Goal: Book appointment/travel/reservation

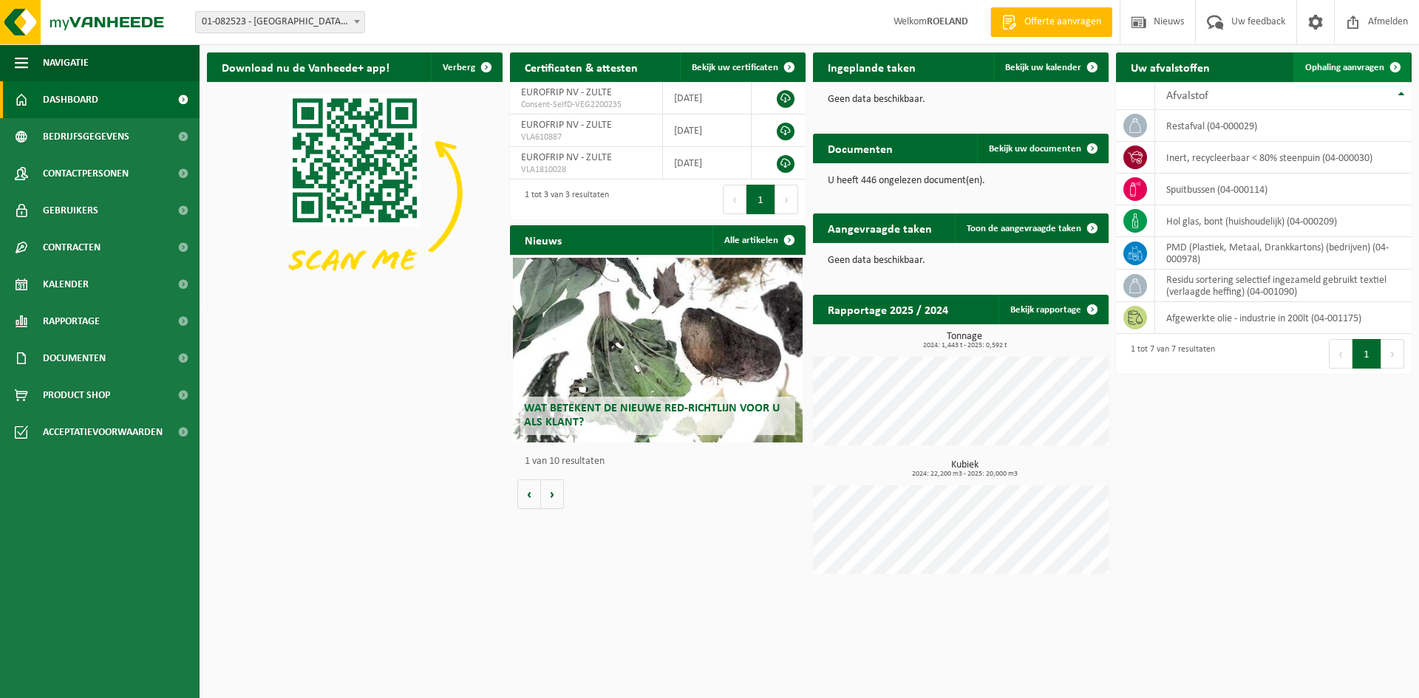
click at [1334, 69] on span "Ophaling aanvragen" at bounding box center [1344, 68] width 79 height 10
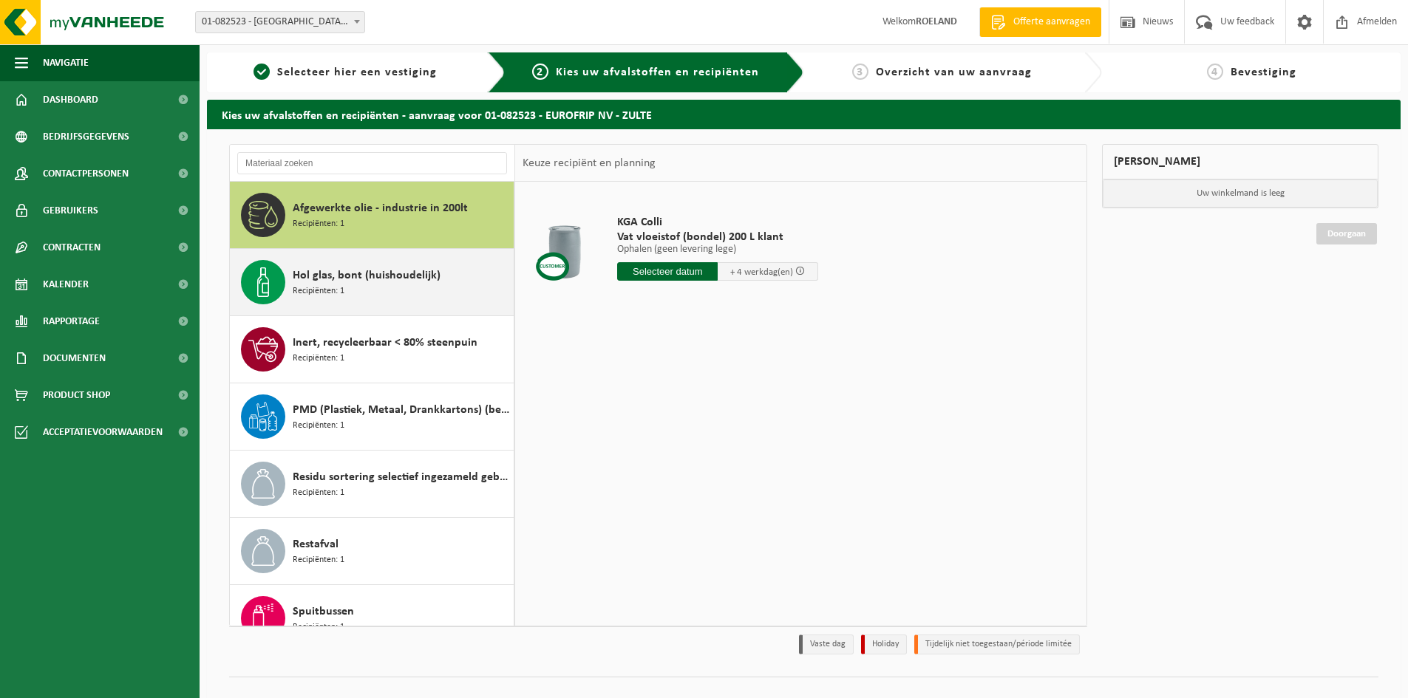
click at [309, 284] on span "Recipiënten: 1" at bounding box center [319, 291] width 52 height 14
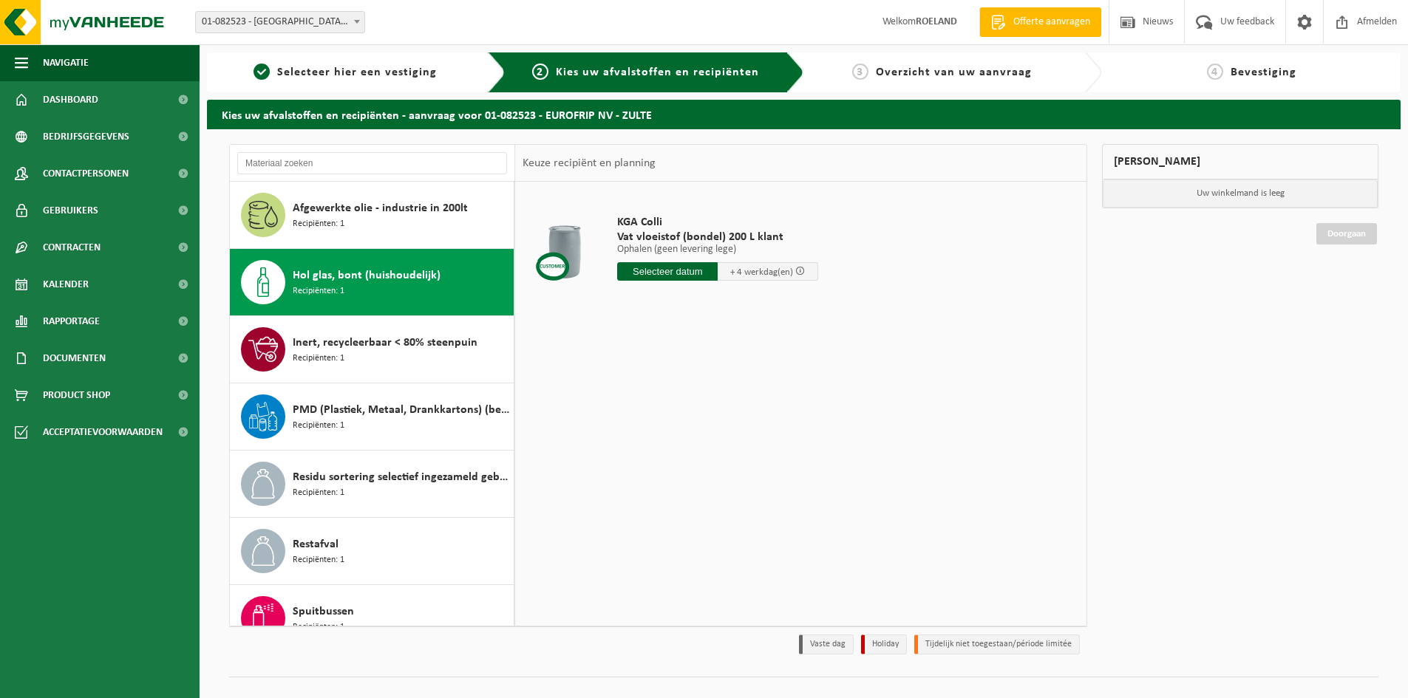
scroll to position [26, 0]
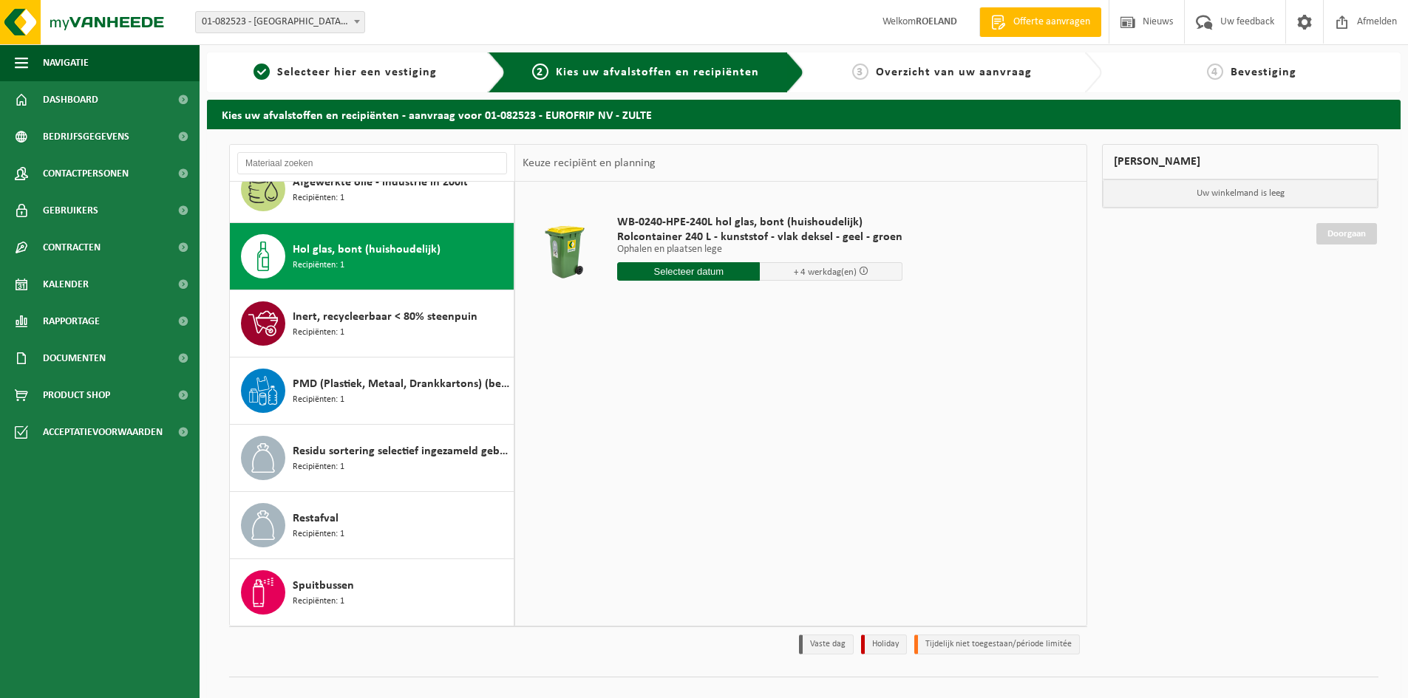
click at [695, 272] on input "text" at bounding box center [688, 271] width 143 height 18
click at [659, 429] on div "19" at bounding box center [657, 426] width 26 height 24
type input "Van 2025-08-19"
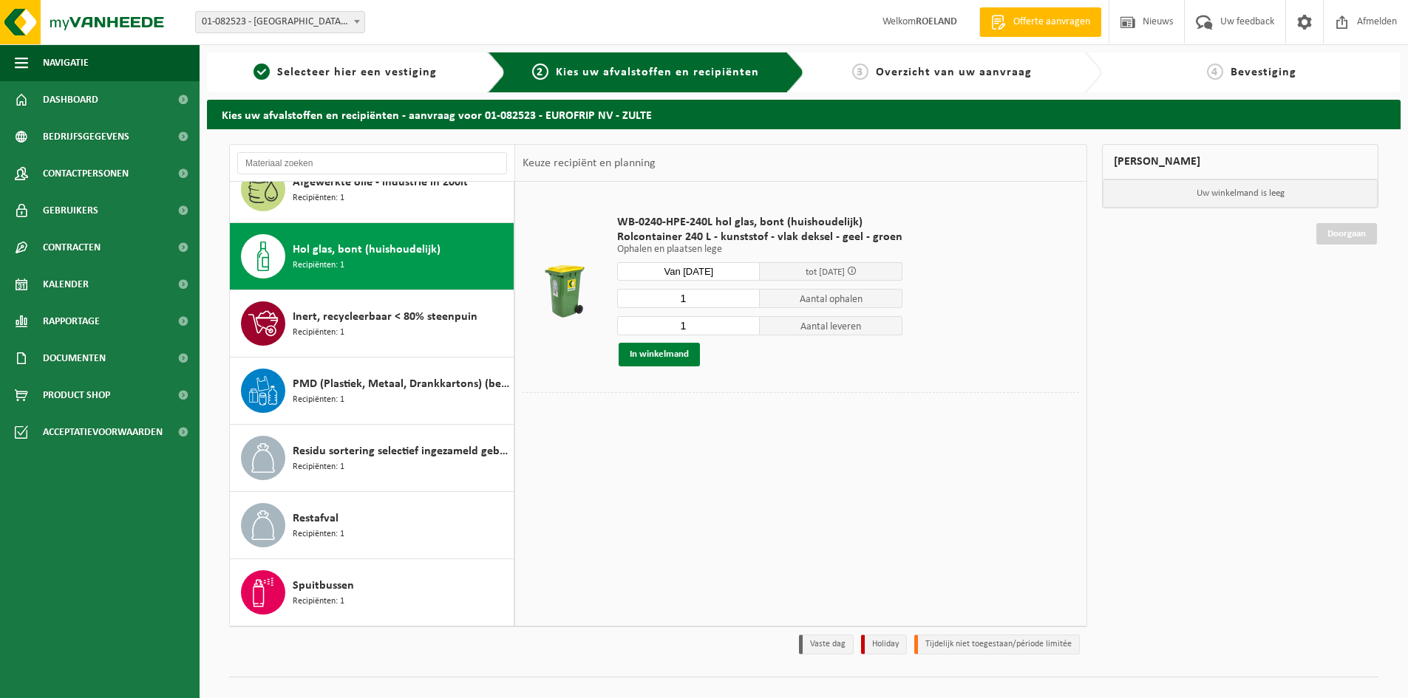
click at [669, 356] on button "In winkelmand" at bounding box center [658, 355] width 81 height 24
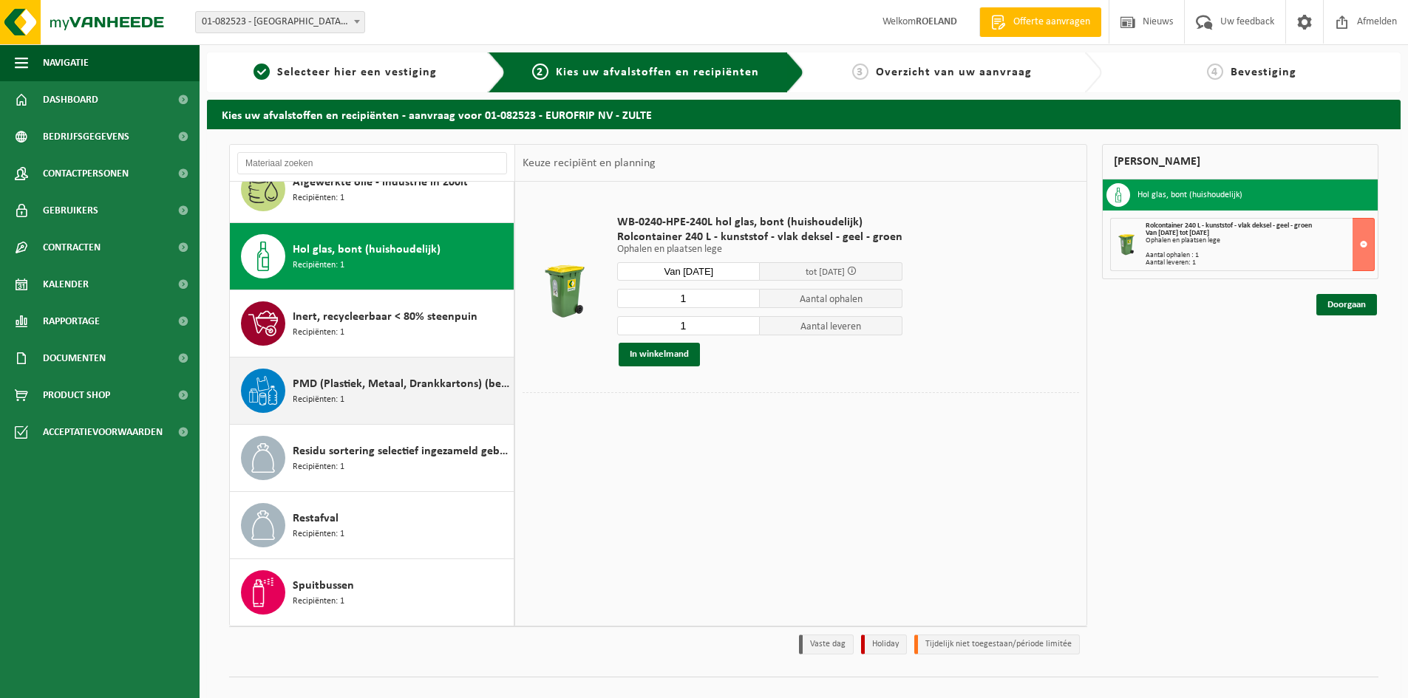
click at [335, 389] on span "PMD (Plastiek, Metaal, Drankkartons) (bedrijven)" at bounding box center [401, 384] width 217 height 18
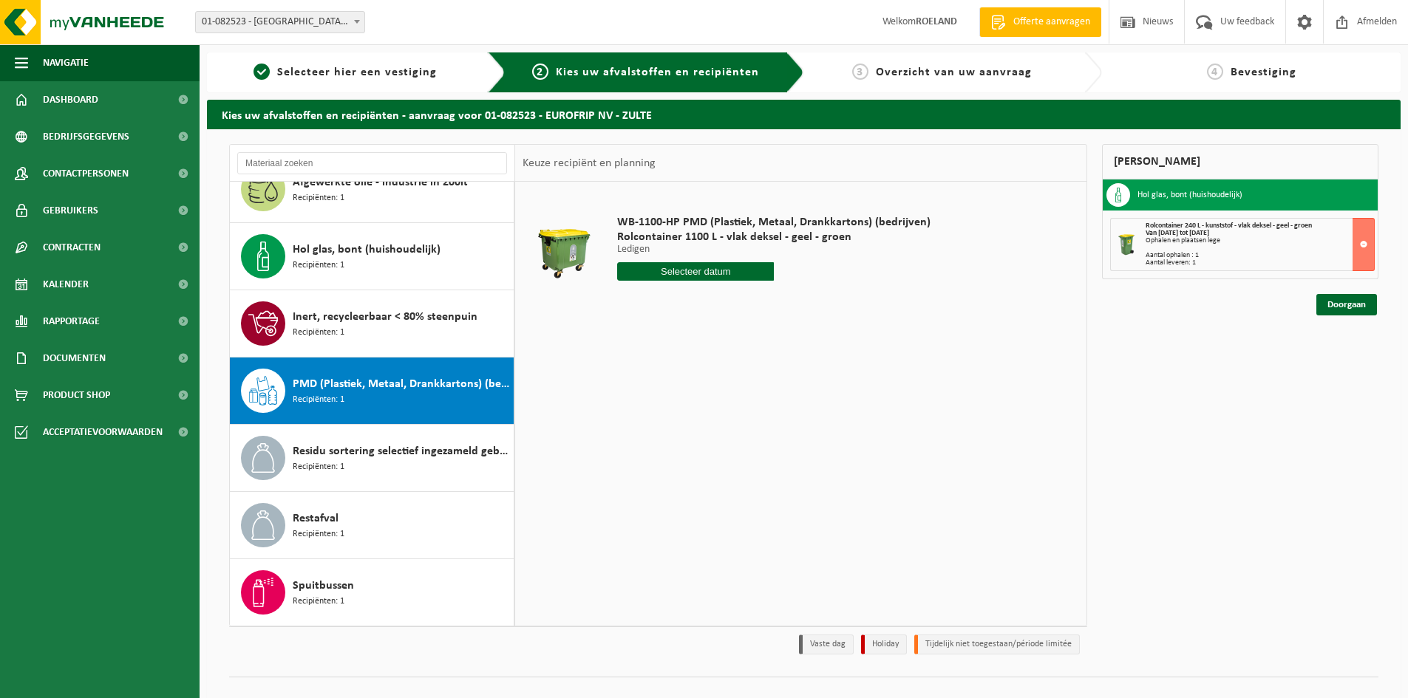
click at [707, 273] on input "text" at bounding box center [695, 271] width 157 height 18
click at [656, 453] on div "26" at bounding box center [657, 450] width 26 height 24
type input "Van 2025-08-26"
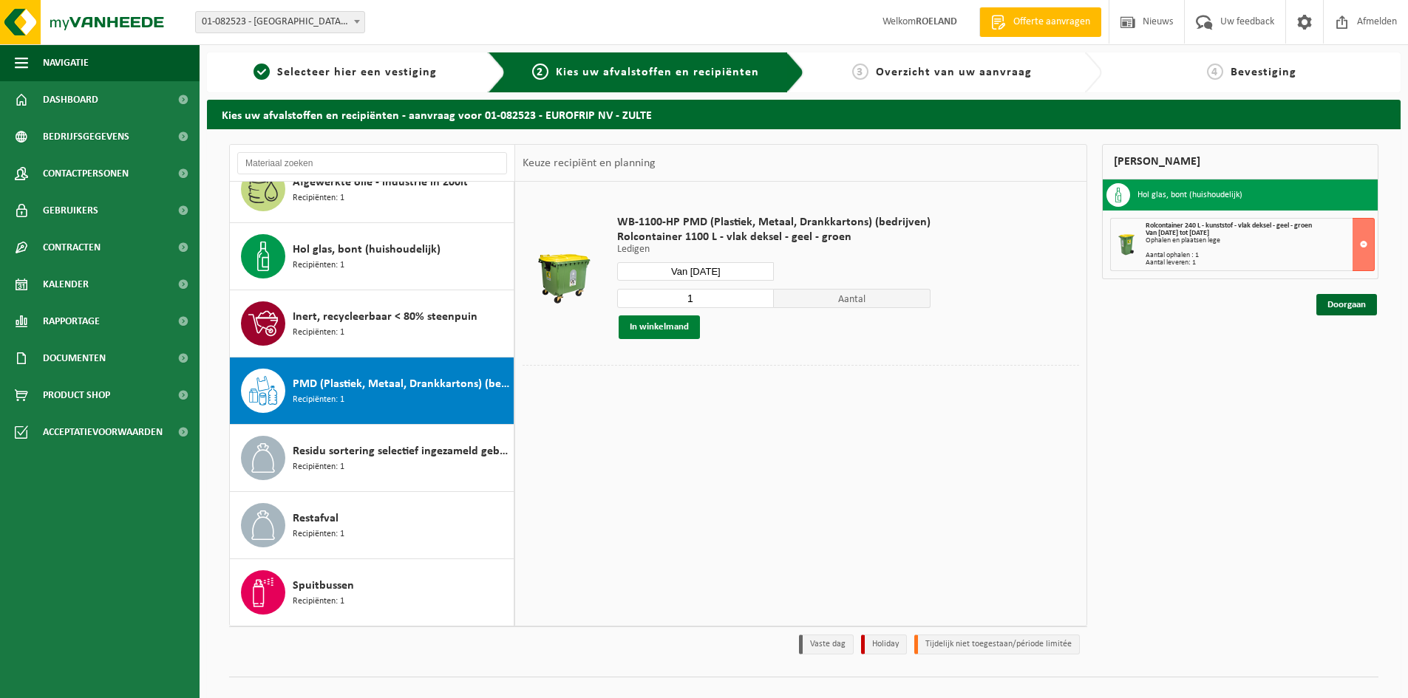
click at [666, 326] on button "In winkelmand" at bounding box center [658, 327] width 81 height 24
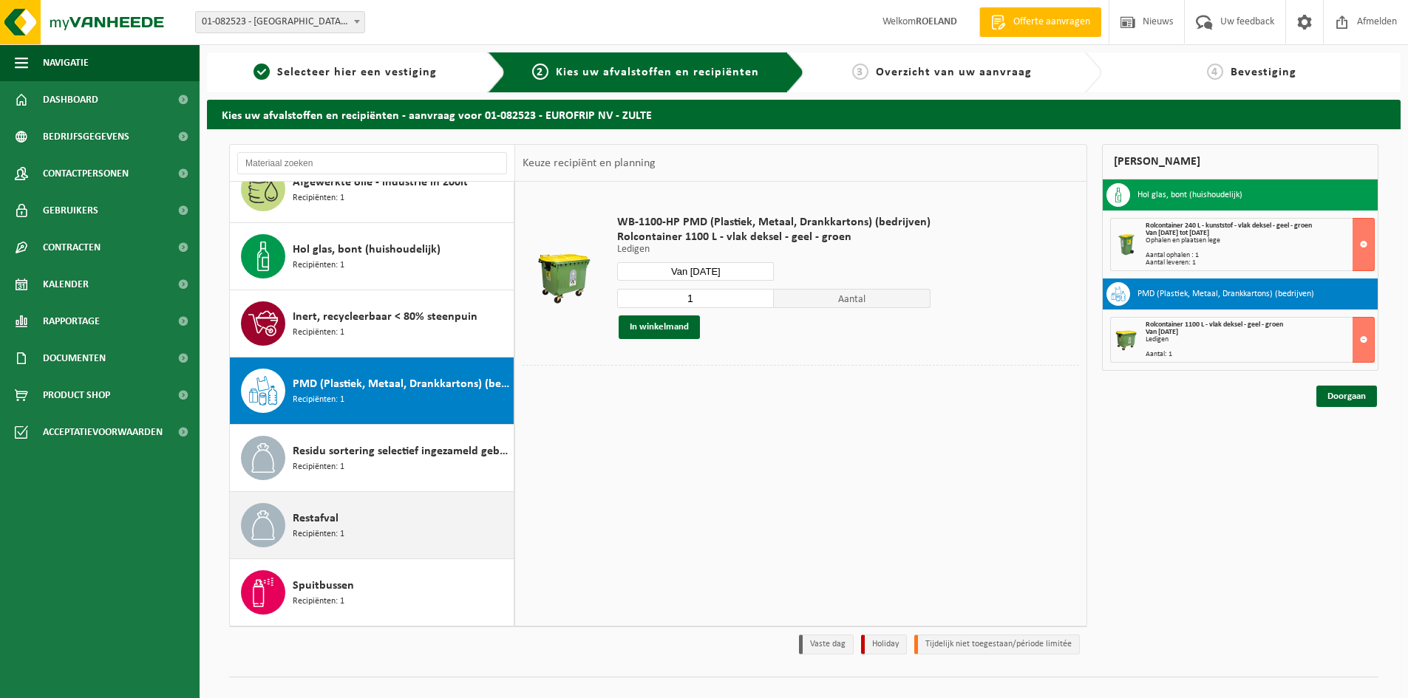
click at [327, 519] on span "Restafval" at bounding box center [316, 519] width 46 height 18
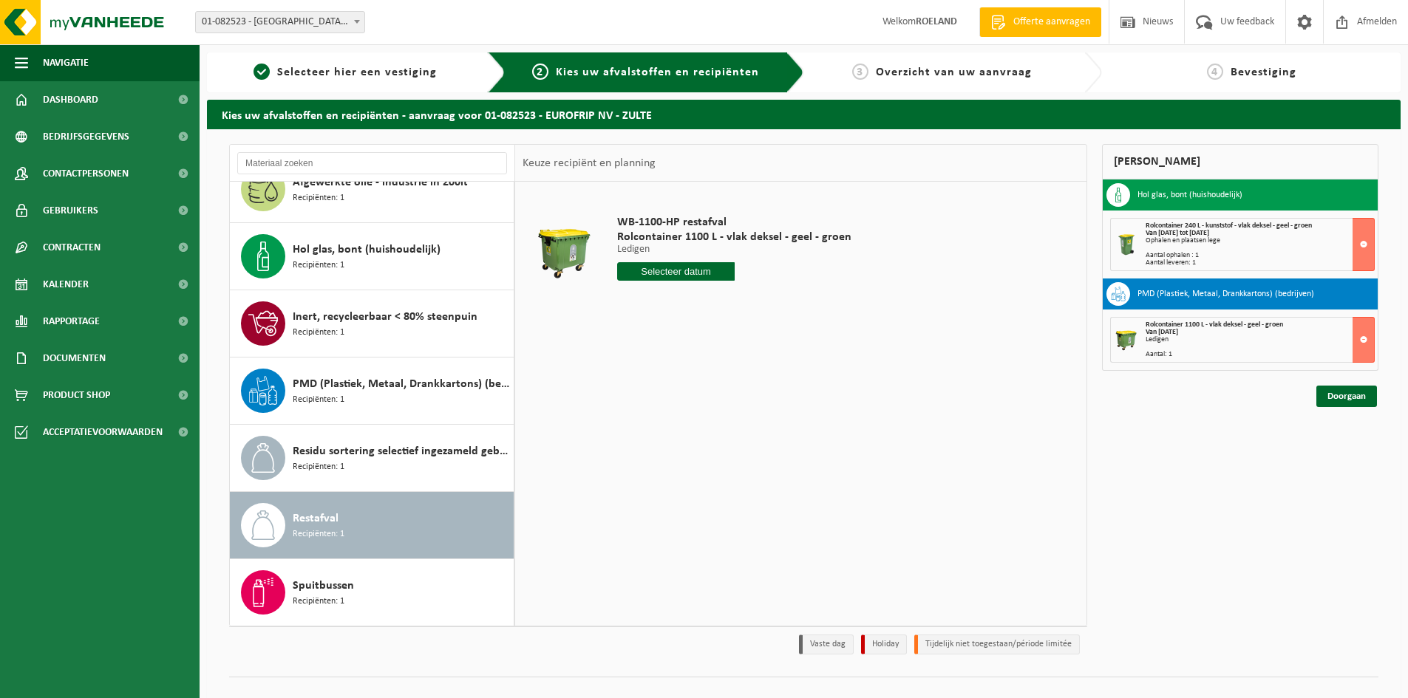
click at [664, 268] on input "text" at bounding box center [675, 271] width 117 height 18
click at [734, 422] on div "22" at bounding box center [735, 426] width 26 height 24
type input "Van [DATE]"
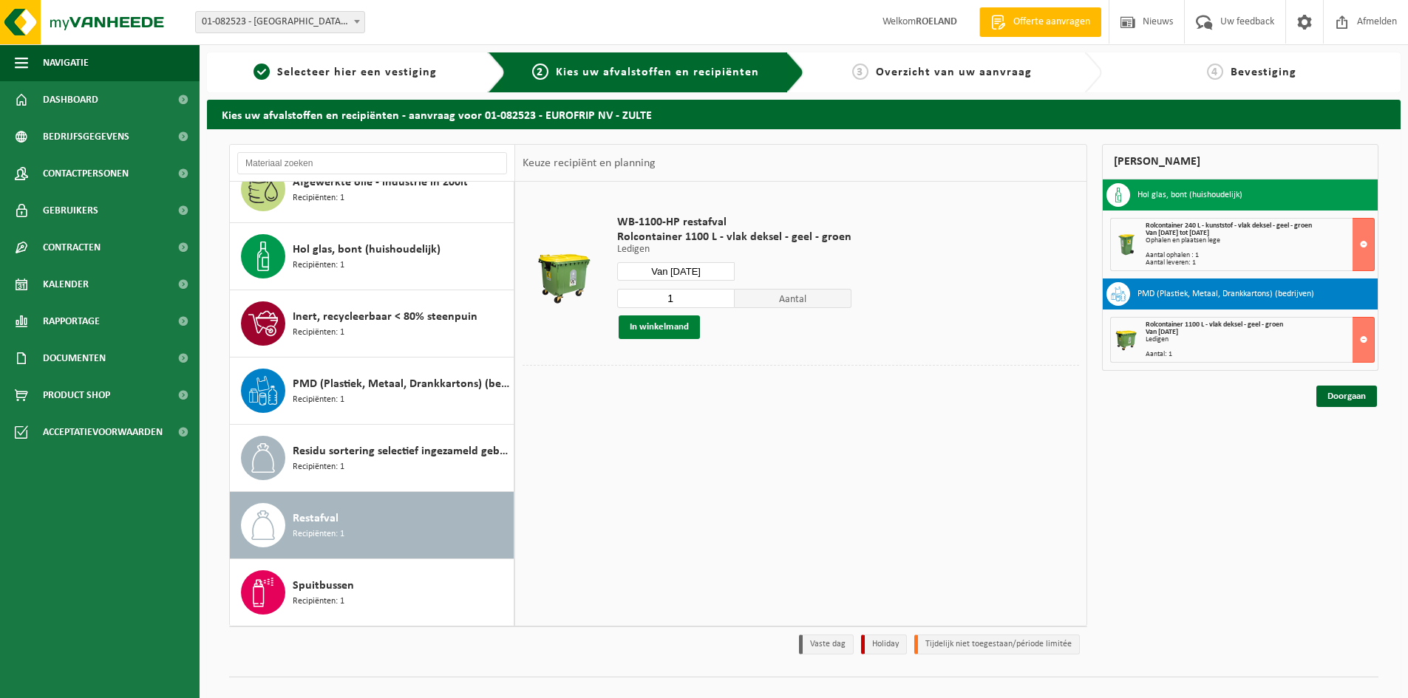
click at [661, 329] on button "In winkelmand" at bounding box center [658, 327] width 81 height 24
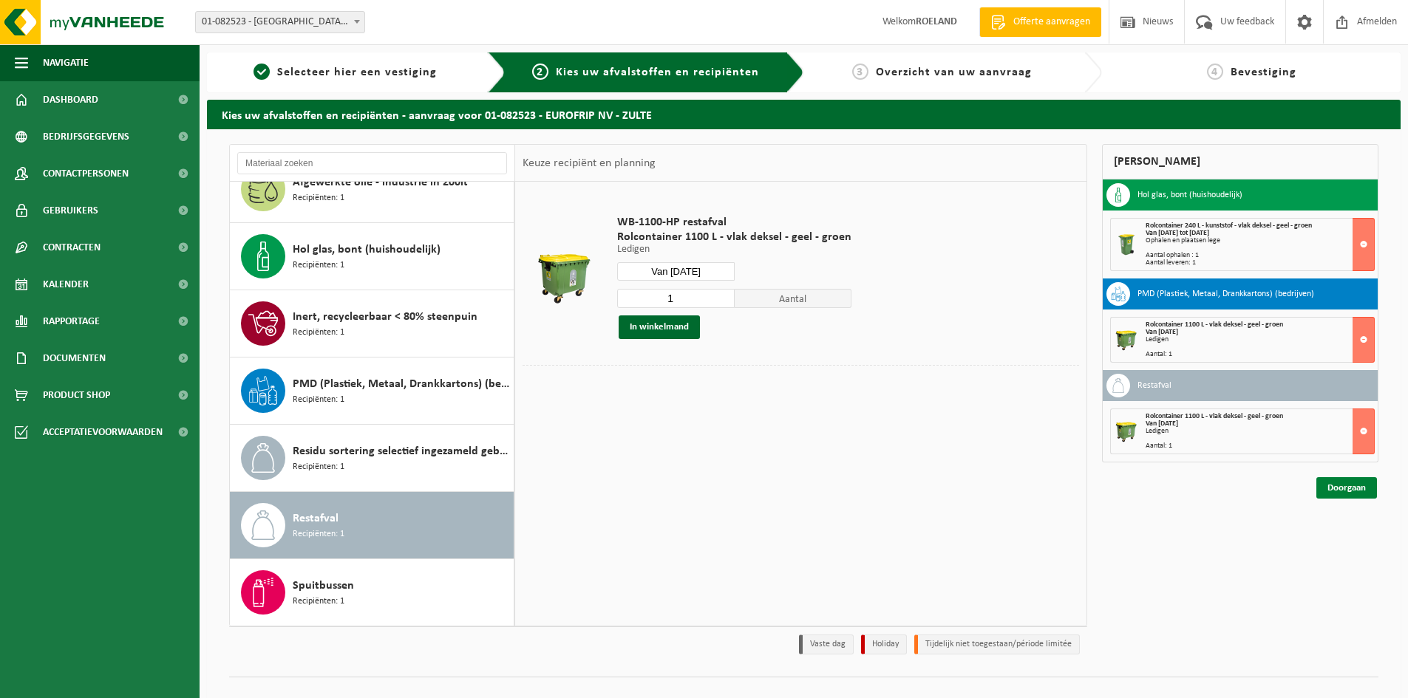
click at [1345, 486] on link "Doorgaan" at bounding box center [1346, 487] width 61 height 21
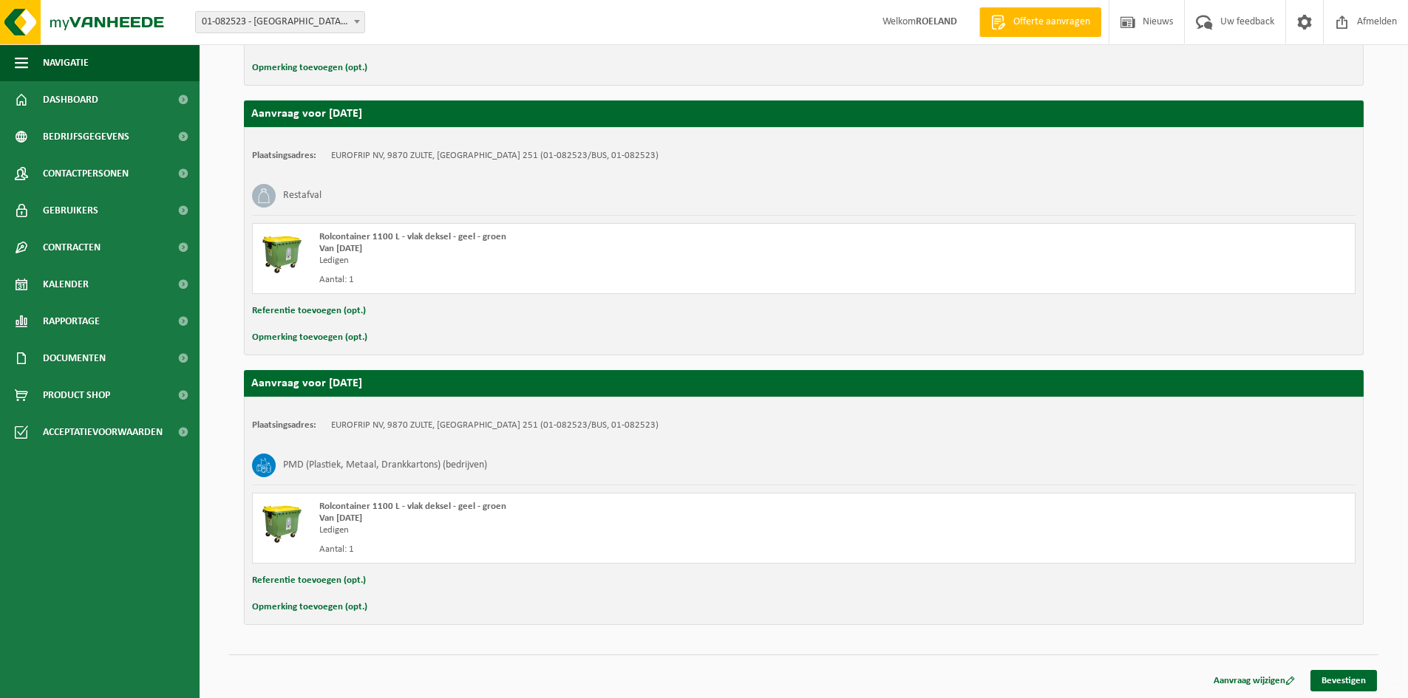
scroll to position [487, 0]
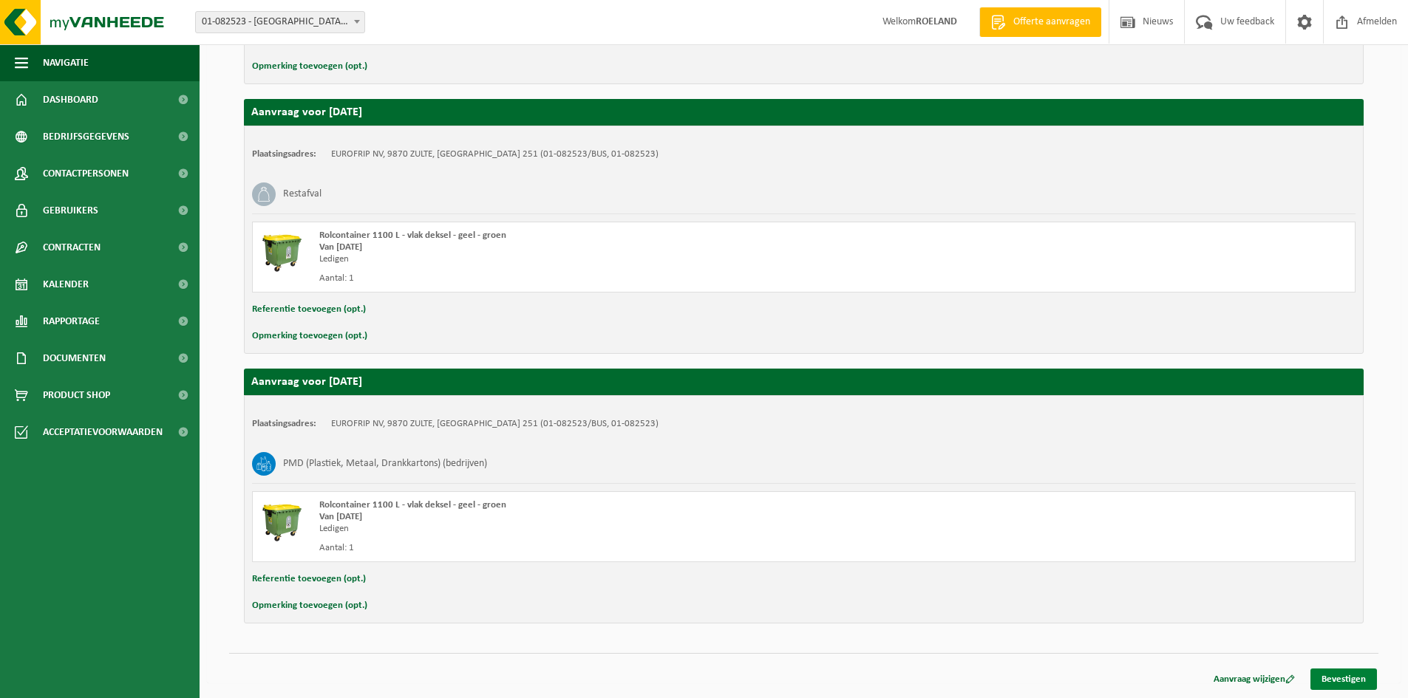
click at [1348, 680] on link "Bevestigen" at bounding box center [1343, 679] width 66 height 21
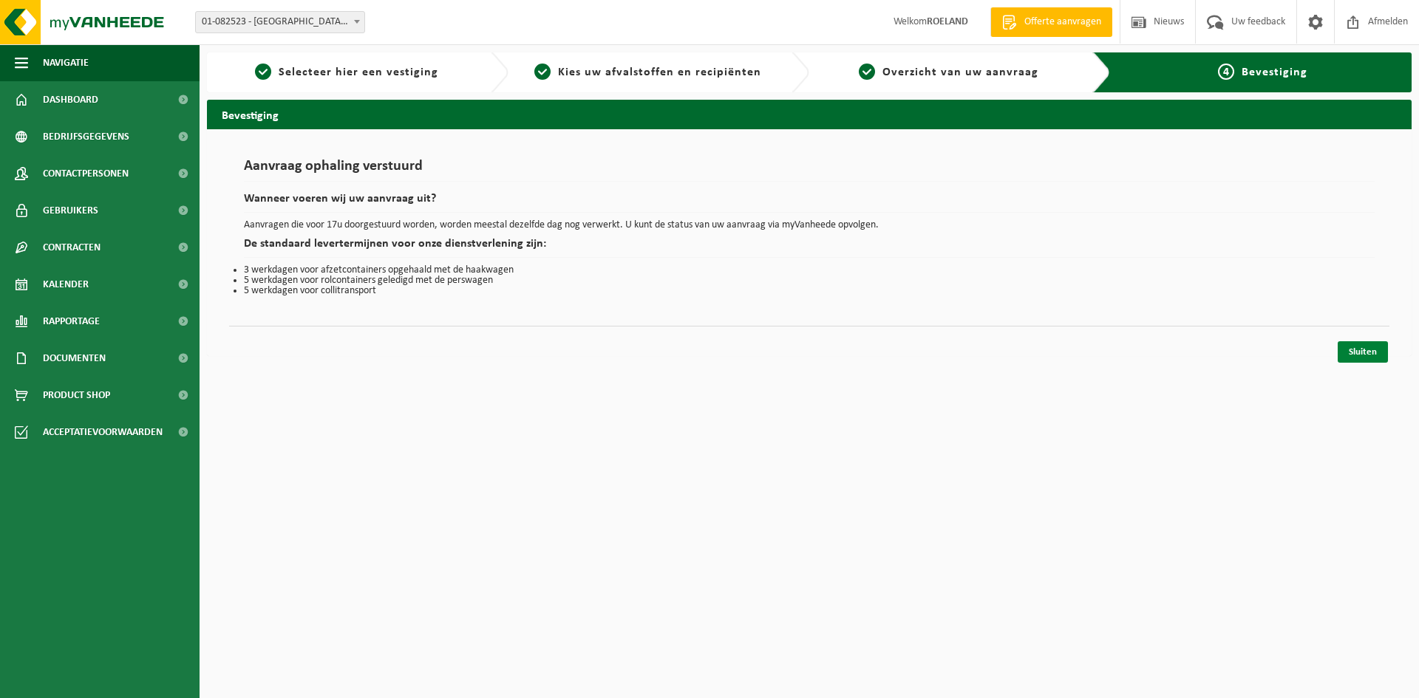
click at [1362, 352] on link "Sluiten" at bounding box center [1362, 351] width 50 height 21
